Goal: Task Accomplishment & Management: Manage account settings

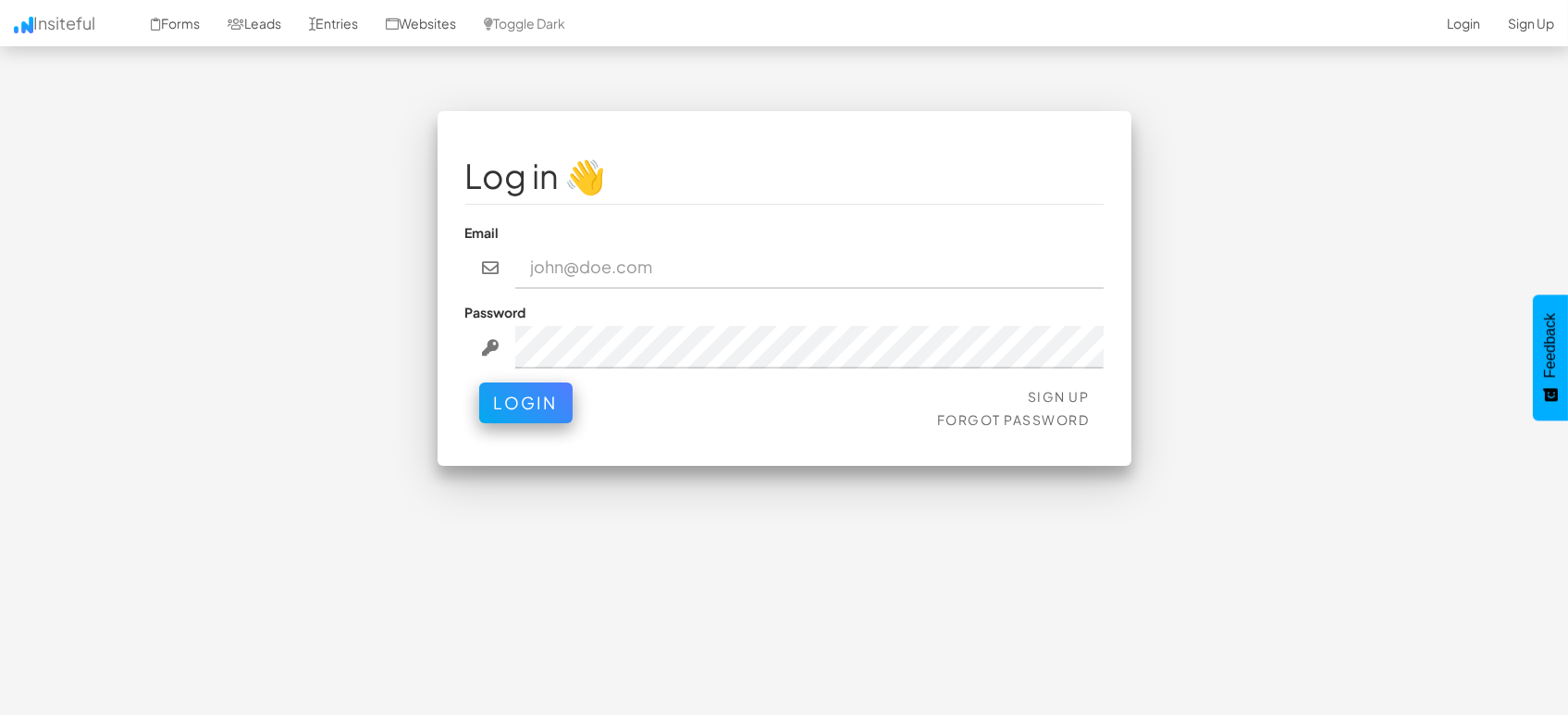
type input "[EMAIL_ADDRESS][DOMAIN_NAME]"
click at [544, 394] on button "Login" at bounding box center [525, 402] width 93 height 40
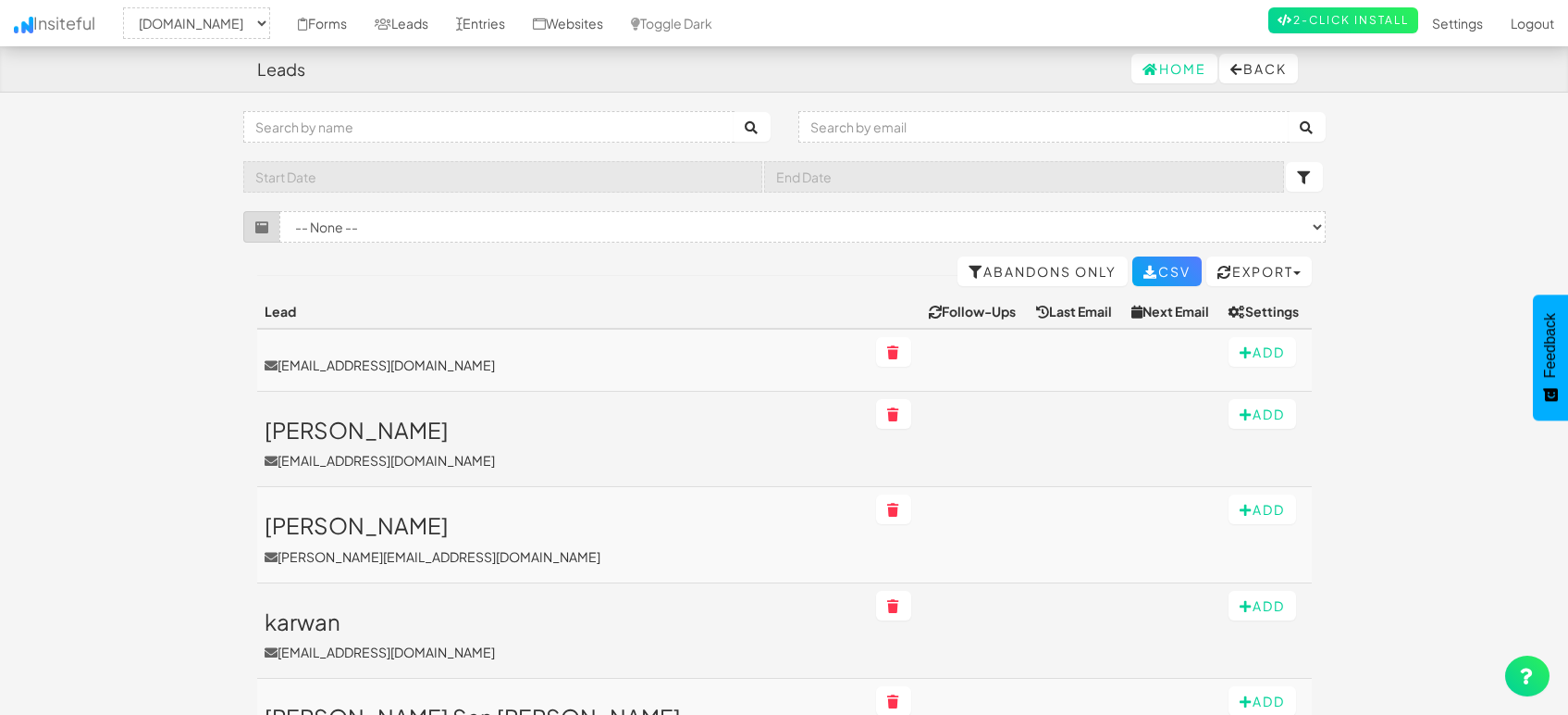
select select "1505"
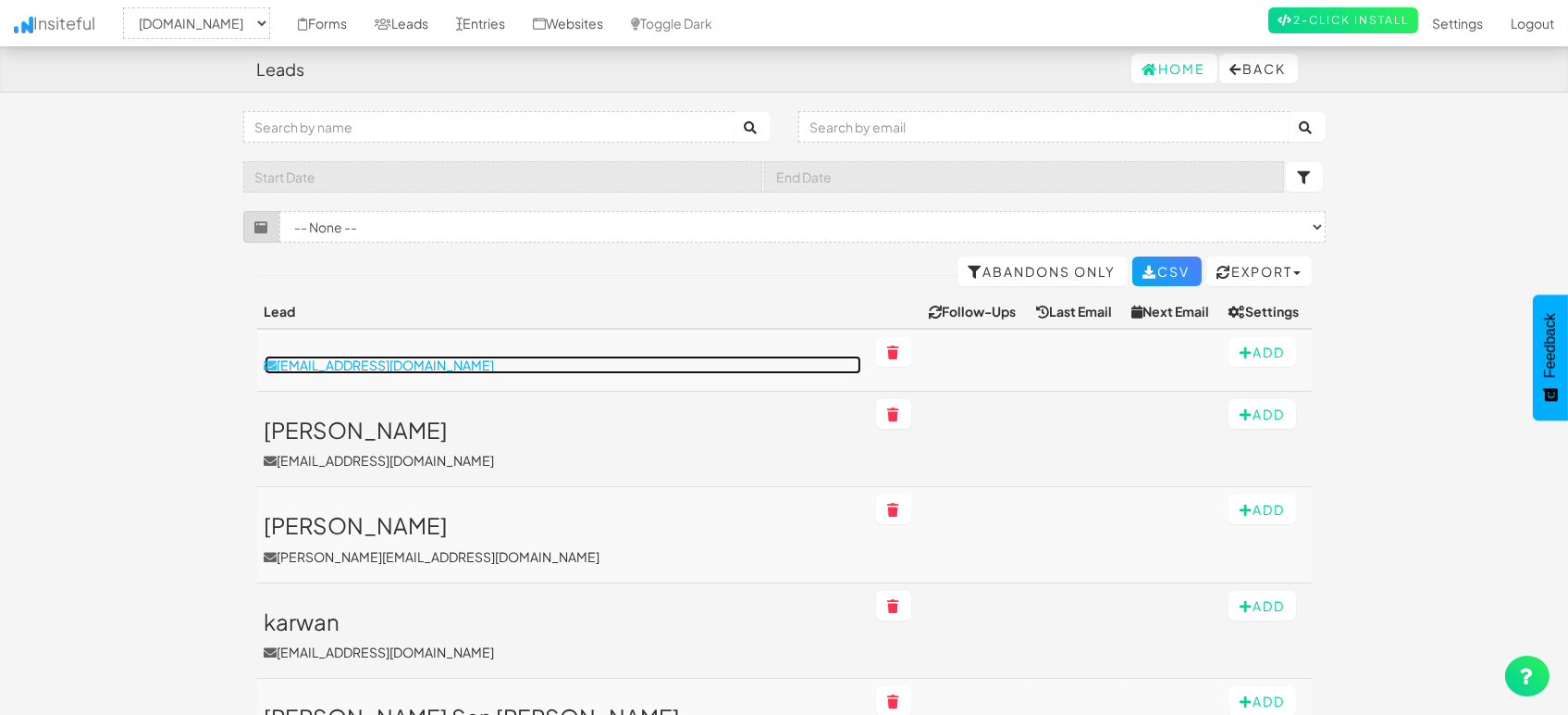
click at [388, 357] on p "tjkendell@verisk.com" at bounding box center [564, 364] width 597 height 19
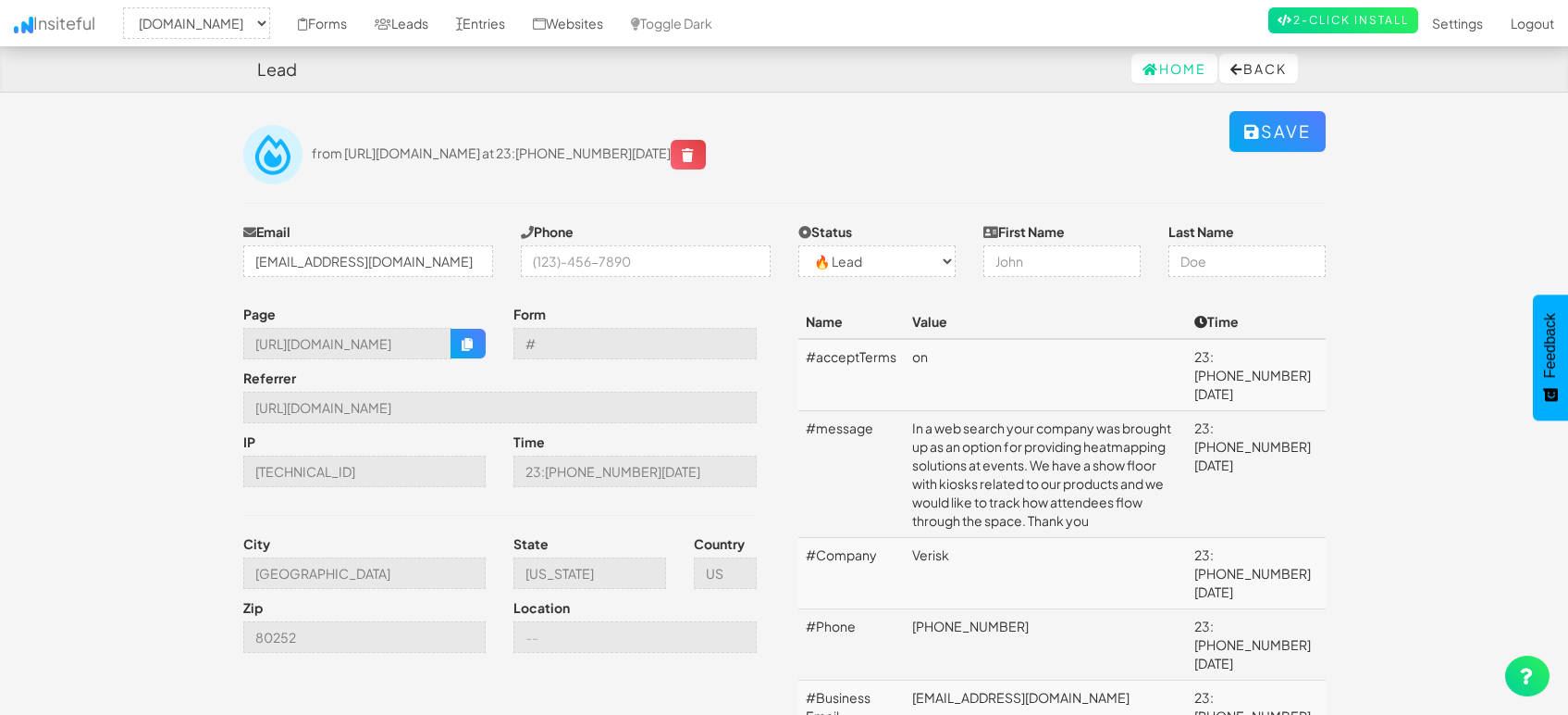
select select "1505"
select select "0"
click at [467, 22] on link "Entries" at bounding box center [480, 23] width 77 height 46
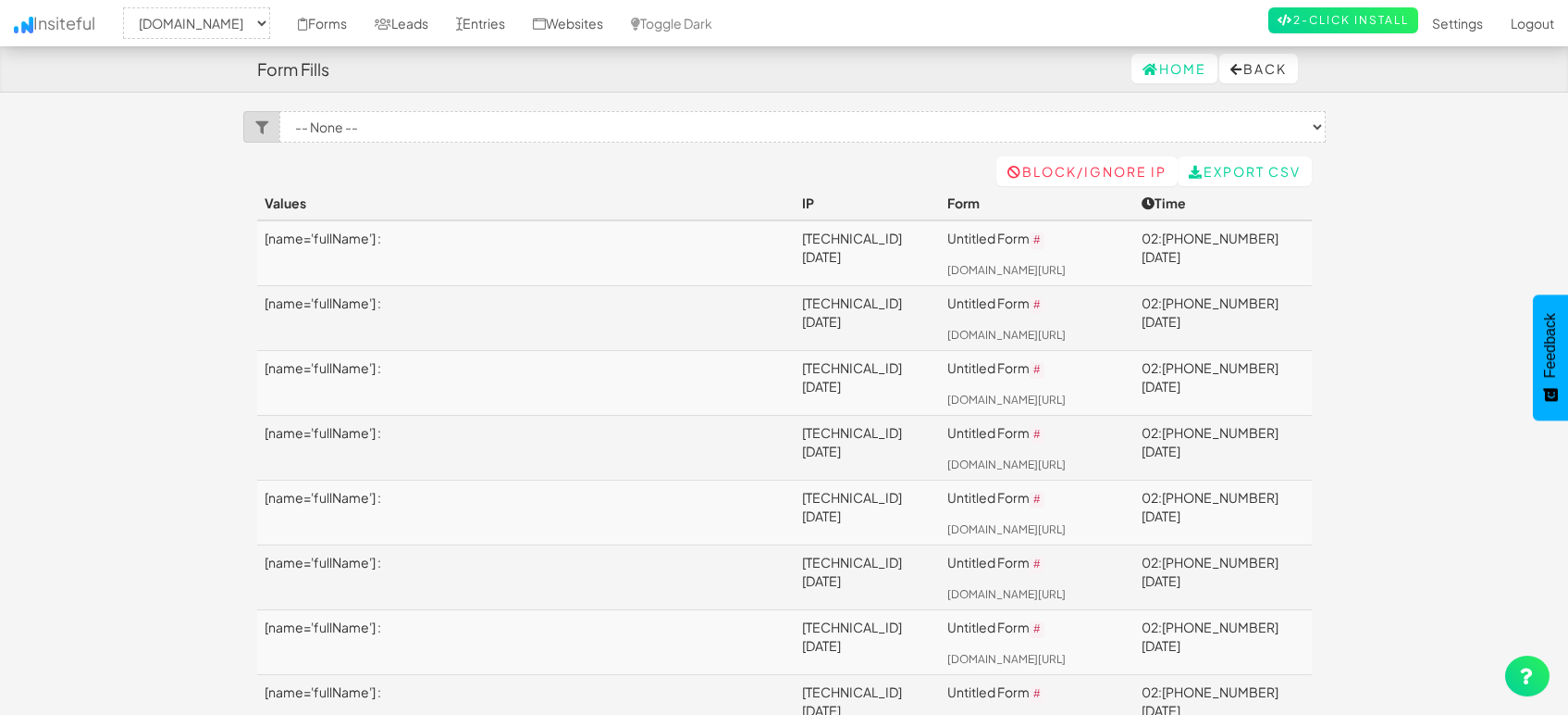
select select "1505"
click at [802, 238] on link "[TECHNICAL_ID][DATE]" at bounding box center [852, 248] width 100 height 35
